Goal: Task Accomplishment & Management: Complete application form

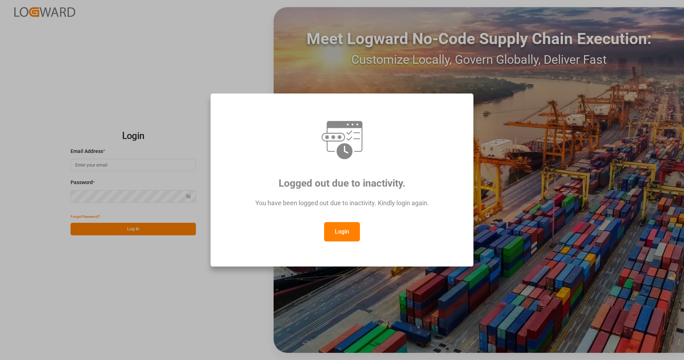
click at [339, 235] on button "Login" at bounding box center [342, 231] width 36 height 19
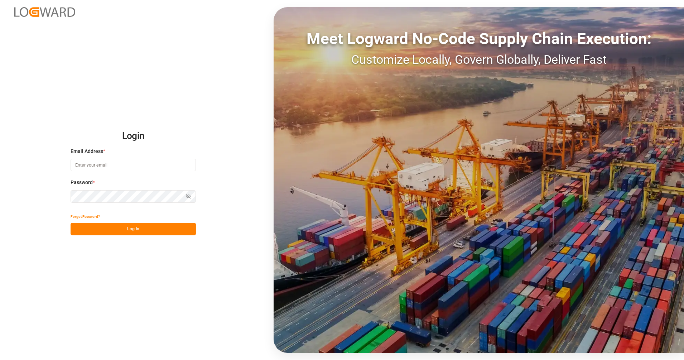
click at [172, 160] on input at bounding box center [133, 165] width 125 height 13
type input "[PERSON_NAME][EMAIL_ADDRESS][PERSON_NAME][DOMAIN_NAME]"
click at [170, 232] on button "Log In" at bounding box center [133, 229] width 125 height 13
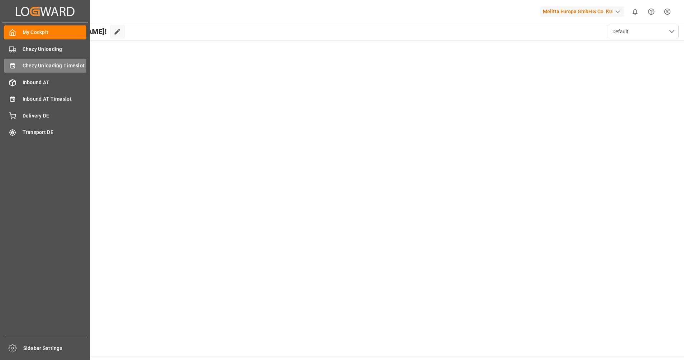
click at [22, 59] on div "Chezy Unloading Timeslot Chezy Unloading Timeslot" at bounding box center [45, 66] width 82 height 14
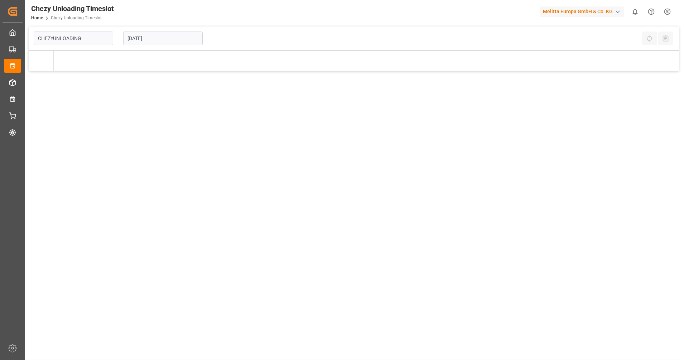
type input "Chezy Unloading"
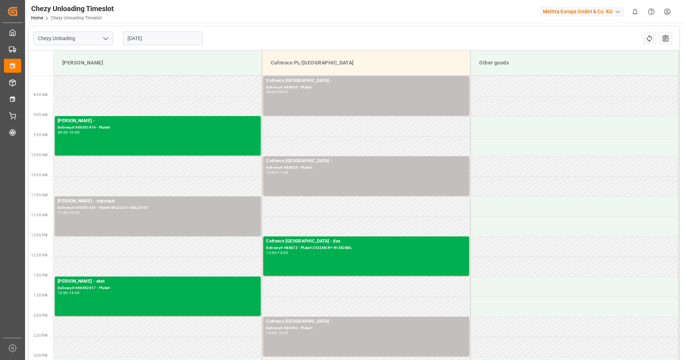
click at [152, 32] on input "[DATE]" at bounding box center [162, 38] width 79 height 14
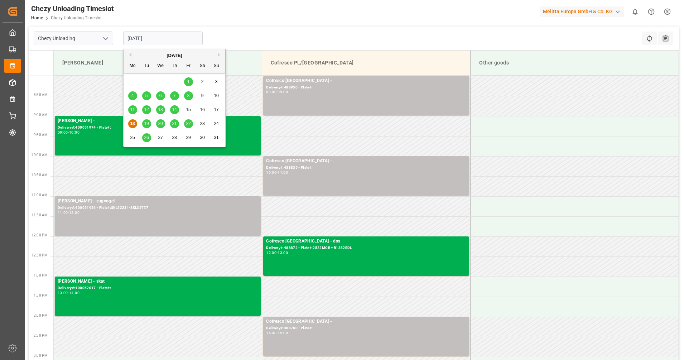
click at [132, 91] on div "4 5 6 7 8 9 10" at bounding box center [175, 96] width 98 height 14
click at [132, 92] on div "4" at bounding box center [132, 96] width 9 height 9
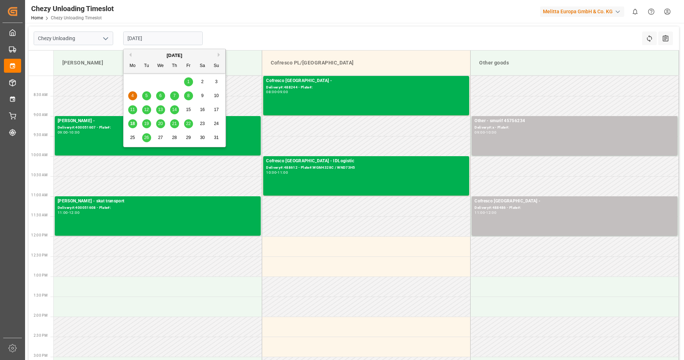
click at [178, 39] on input "[DATE]" at bounding box center [162, 38] width 79 height 14
click at [146, 94] on span "5" at bounding box center [146, 95] width 3 height 5
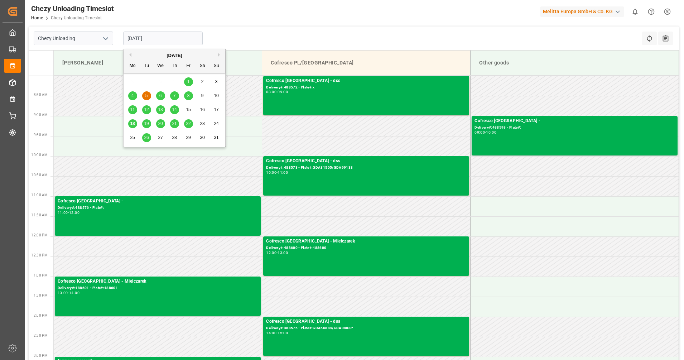
click at [160, 41] on input "[DATE]" at bounding box center [162, 38] width 79 height 14
click at [164, 95] on div "6" at bounding box center [160, 96] width 9 height 9
type input "[DATE]"
